Goal: Task Accomplishment & Management: Use online tool/utility

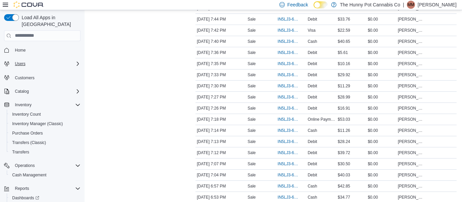
scroll to position [21, 0]
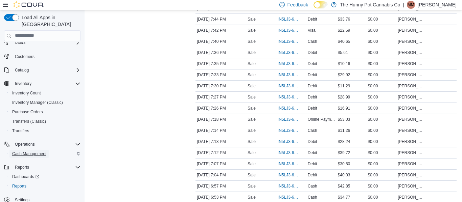
click at [38, 151] on span "Cash Management" at bounding box center [29, 153] width 34 height 5
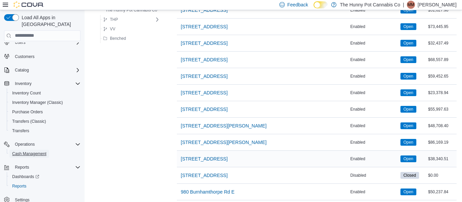
scroll to position [579, 0]
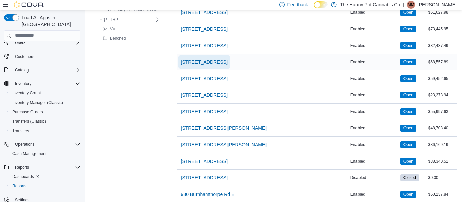
click at [211, 64] on span "[STREET_ADDRESS]" at bounding box center [204, 62] width 47 height 7
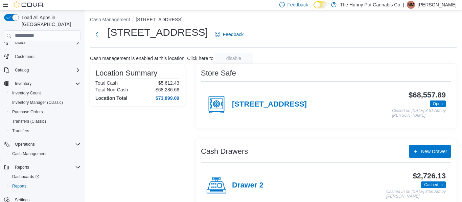
scroll to position [53, 0]
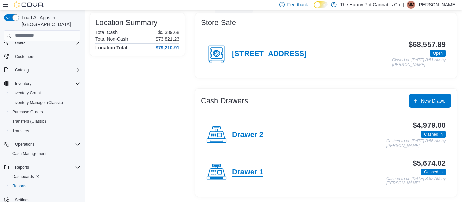
click at [244, 173] on h4 "Drawer 1" at bounding box center [247, 172] width 31 height 9
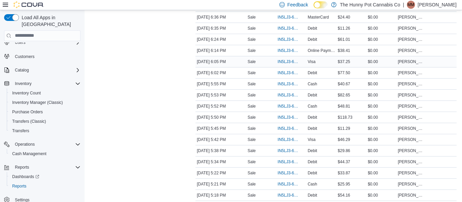
scroll to position [576, 0]
click at [285, 142] on span "IN5LJ3-6143339" at bounding box center [290, 139] width 27 height 8
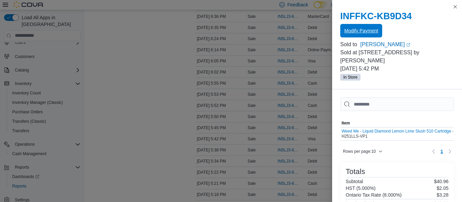
click at [366, 32] on span "Modify Payment" at bounding box center [361, 30] width 34 height 7
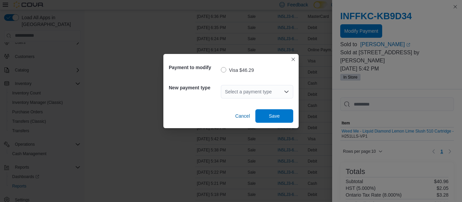
click at [242, 89] on div "Select a payment type" at bounding box center [257, 92] width 72 height 14
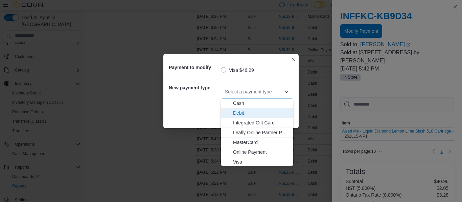
click at [241, 115] on span "Debit" at bounding box center [261, 113] width 56 height 7
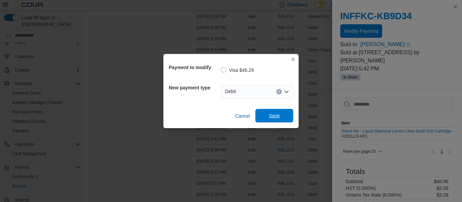
click at [277, 116] on span "Save" at bounding box center [274, 116] width 11 height 7
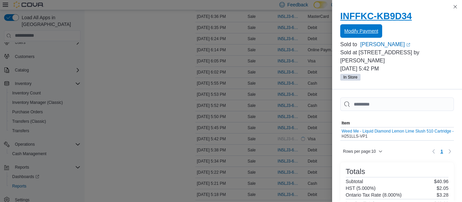
scroll to position [0, 0]
click at [456, 6] on button "Close this dialog" at bounding box center [455, 6] width 8 height 8
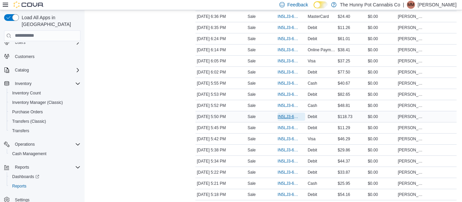
click at [286, 118] on span "IN5LJ3-6143453" at bounding box center [287, 116] width 21 height 5
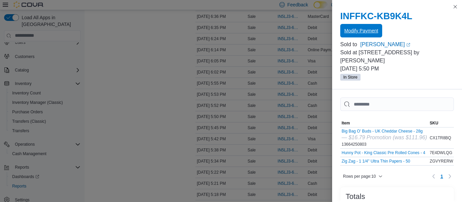
click at [369, 27] on span "Modify Payment" at bounding box center [361, 31] width 34 height 14
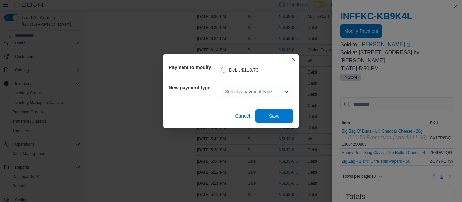
click at [250, 95] on div "Select a payment type" at bounding box center [257, 92] width 72 height 14
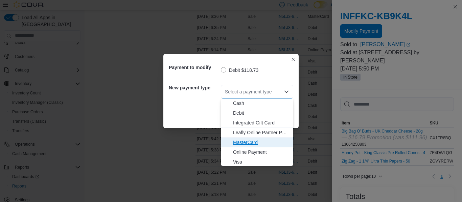
click at [248, 145] on span "MasterCard" at bounding box center [261, 142] width 56 height 7
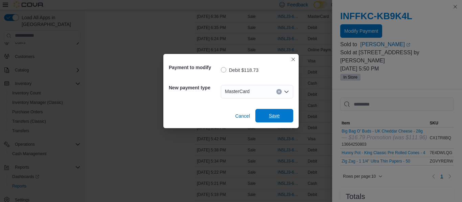
click at [273, 114] on span "Save" at bounding box center [274, 116] width 11 height 7
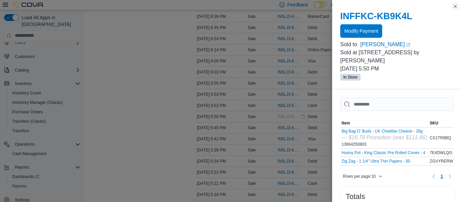
click at [453, 7] on button "Close this dialog" at bounding box center [455, 6] width 8 height 8
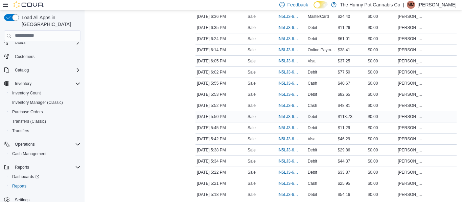
click at [253, 121] on td "Transaction Type Sale" at bounding box center [261, 116] width 30 height 11
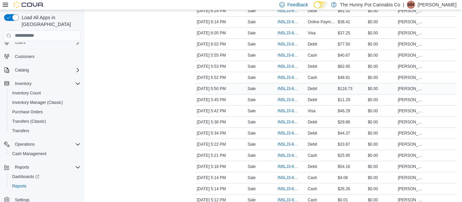
scroll to position [602, 0]
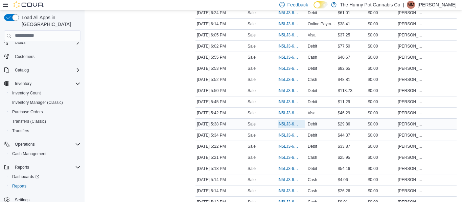
click at [285, 126] on span "IN5LJ3-6143293" at bounding box center [287, 124] width 21 height 5
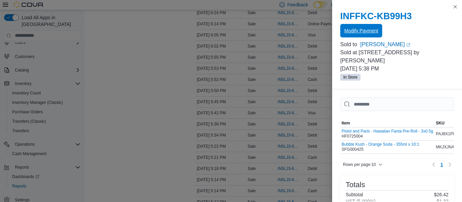
click at [365, 32] on span "Modify Payment" at bounding box center [361, 30] width 34 height 7
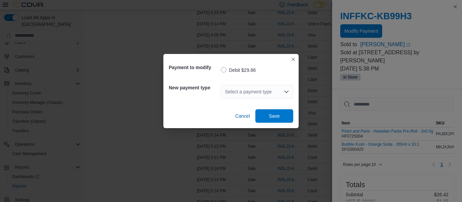
click at [271, 93] on div "Select a payment type" at bounding box center [257, 92] width 72 height 14
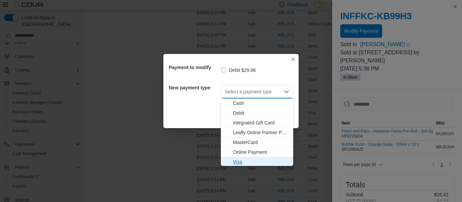
click at [239, 163] on span "Visa" at bounding box center [261, 162] width 56 height 7
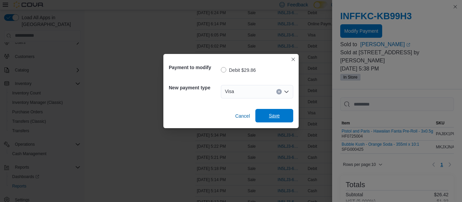
click at [281, 114] on span "Save" at bounding box center [274, 116] width 30 height 14
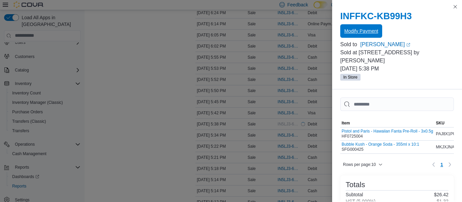
scroll to position [0, 0]
click at [454, 8] on button "Close this dialog" at bounding box center [455, 6] width 8 height 8
click at [456, 8] on button "Close this dialog" at bounding box center [455, 6] width 8 height 8
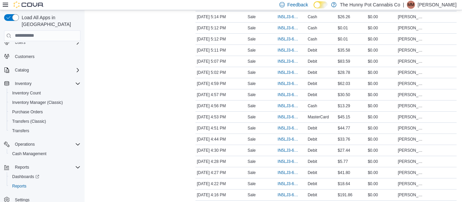
scroll to position [775, 0]
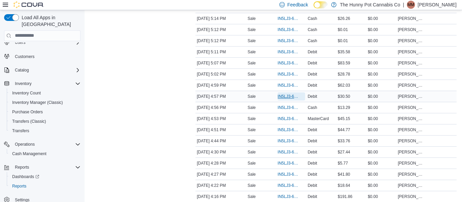
click at [284, 96] on span "IN5LJ3-6142753" at bounding box center [287, 96] width 21 height 5
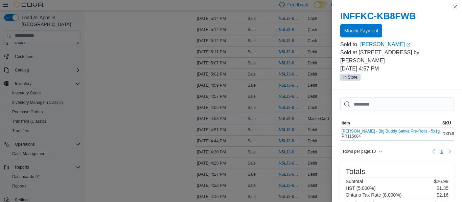
click at [359, 29] on span "Modify Payment" at bounding box center [361, 30] width 34 height 7
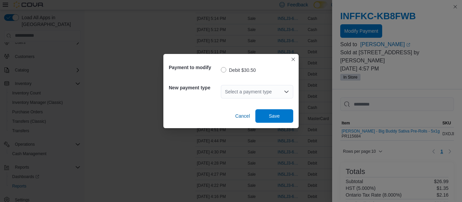
click at [265, 91] on div "Select a payment type" at bounding box center [257, 92] width 72 height 14
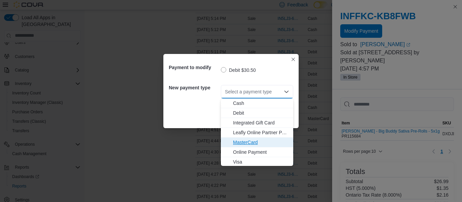
click at [249, 143] on span "MasterCard" at bounding box center [261, 142] width 56 height 7
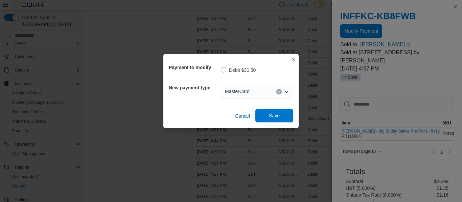
click at [275, 117] on span "Save" at bounding box center [274, 116] width 11 height 7
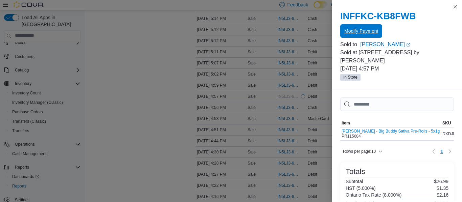
scroll to position [0, 0]
click at [455, 7] on button "Close this dialog" at bounding box center [455, 6] width 8 height 8
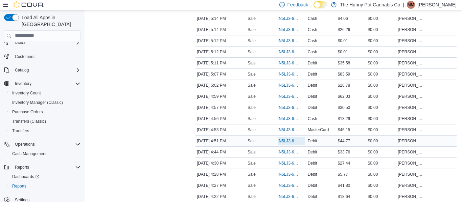
click at [287, 143] on span "IN5LJ3-6142670" at bounding box center [287, 141] width 21 height 5
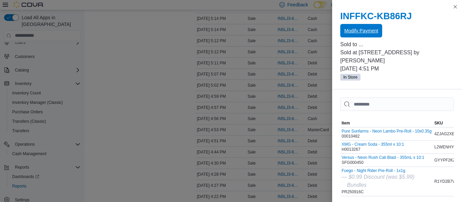
click at [364, 36] on span "Modify Payment" at bounding box center [361, 31] width 34 height 14
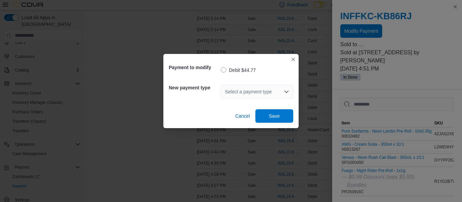
click at [242, 89] on div "Select a payment type" at bounding box center [257, 92] width 72 height 14
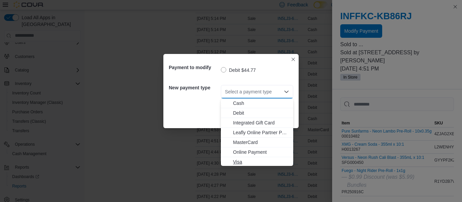
click at [238, 161] on span "Visa" at bounding box center [261, 162] width 56 height 7
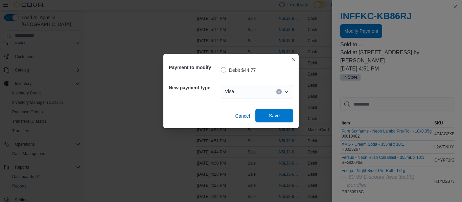
click at [274, 116] on span "Save" at bounding box center [274, 116] width 11 height 7
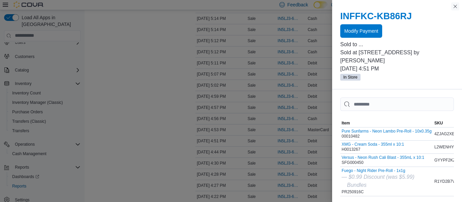
click at [455, 7] on button "Close this dialog" at bounding box center [455, 6] width 8 height 8
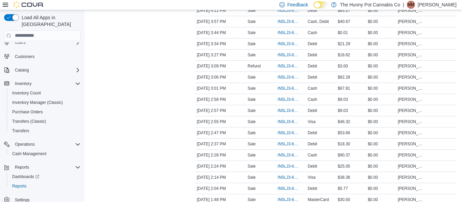
scroll to position [1017, 0]
click at [287, 122] on span "IN5LJ3-6141439" at bounding box center [287, 121] width 21 height 5
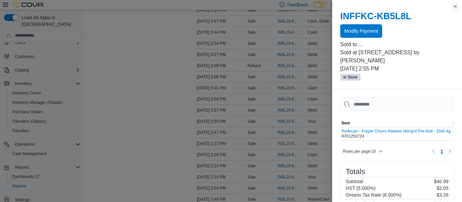
click at [455, 9] on button "Close this dialog" at bounding box center [455, 6] width 8 height 8
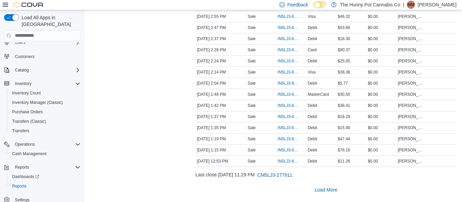
scroll to position [1147, 0]
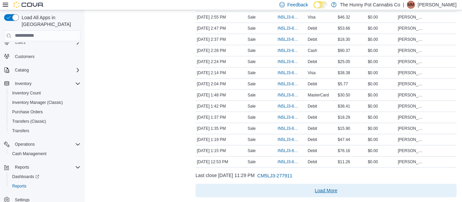
click at [328, 192] on span "Load More" at bounding box center [326, 191] width 23 height 7
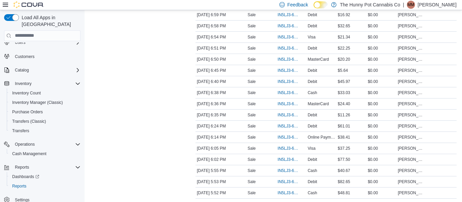
scroll to position [523, 0]
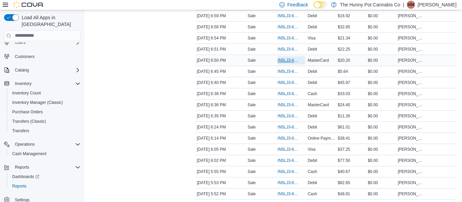
click at [289, 61] on span "IN5LJ3-6144211" at bounding box center [287, 60] width 21 height 5
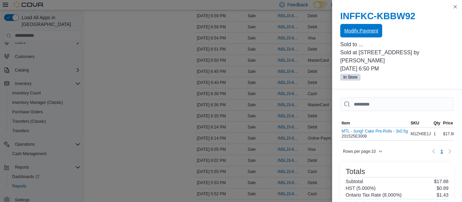
click at [357, 32] on span "Modify Payment" at bounding box center [361, 30] width 34 height 7
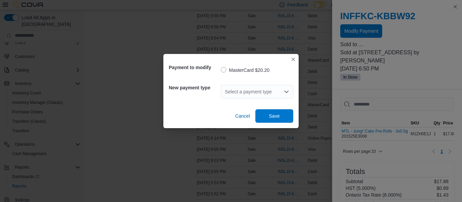
click at [272, 92] on div "Select a payment type" at bounding box center [257, 92] width 72 height 14
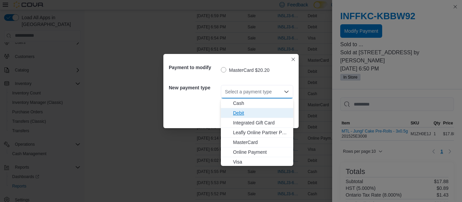
click at [240, 113] on span "Debit" at bounding box center [261, 113] width 56 height 7
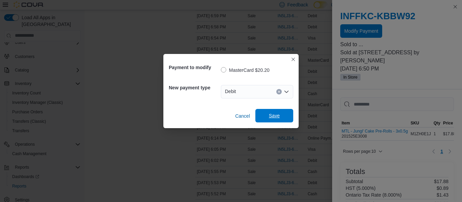
click at [275, 113] on span "Save" at bounding box center [274, 116] width 11 height 7
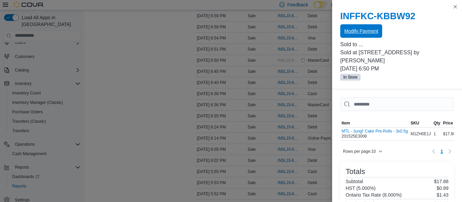
scroll to position [0, 0]
click at [454, 8] on button "Close this dialog" at bounding box center [455, 6] width 8 height 8
